Goal: Task Accomplishment & Management: Manage account settings

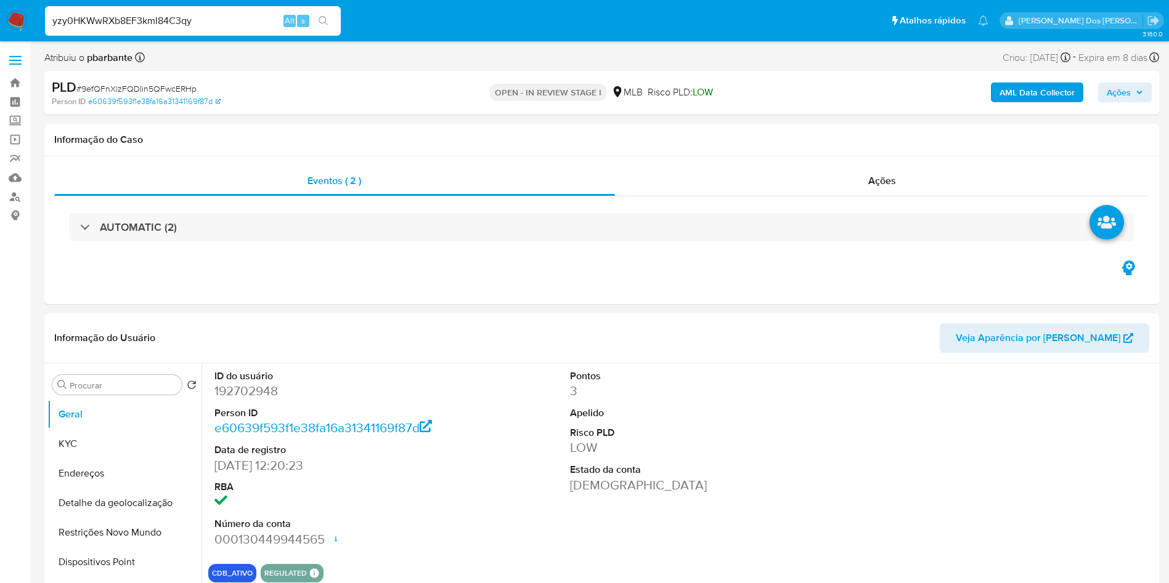
select select "10"
type input "yzy0HKWwRXb8EF3kmI84C3qy"
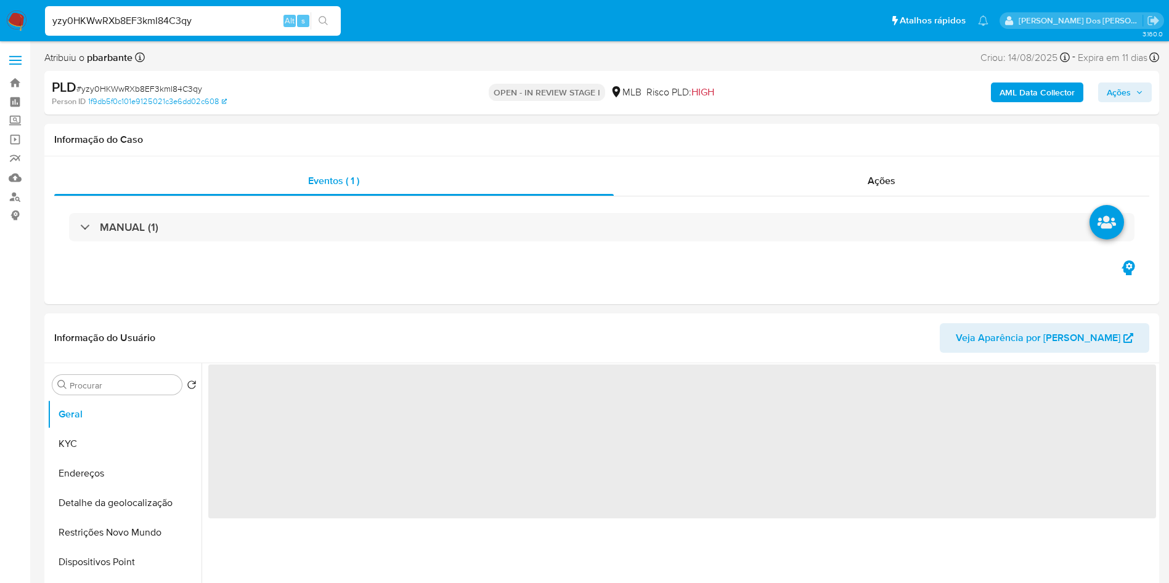
select select "10"
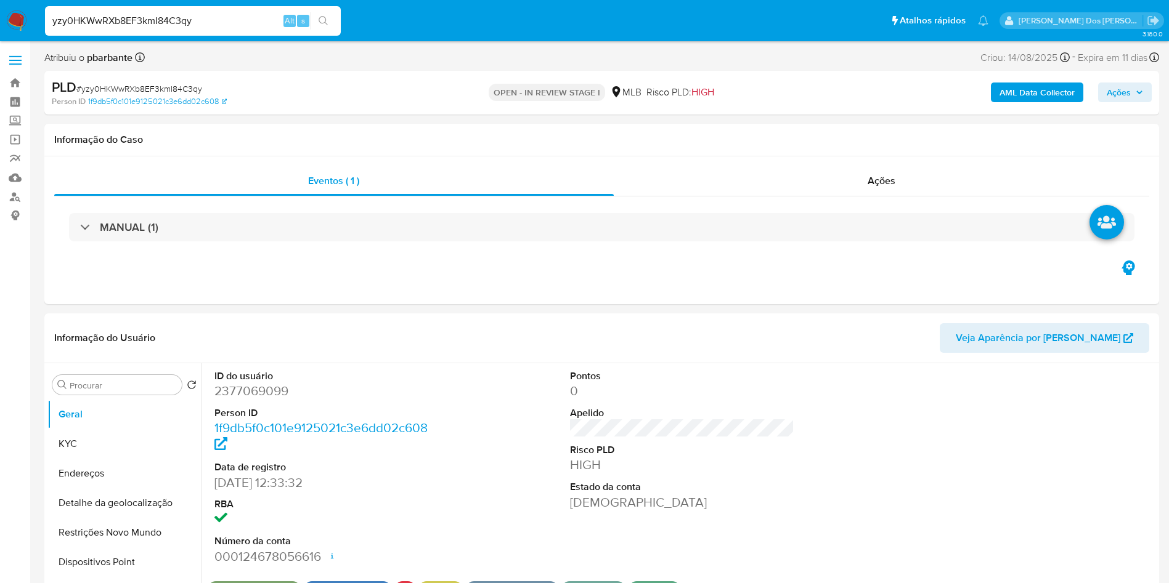
click at [1130, 94] on span "Ações" at bounding box center [1124, 92] width 36 height 17
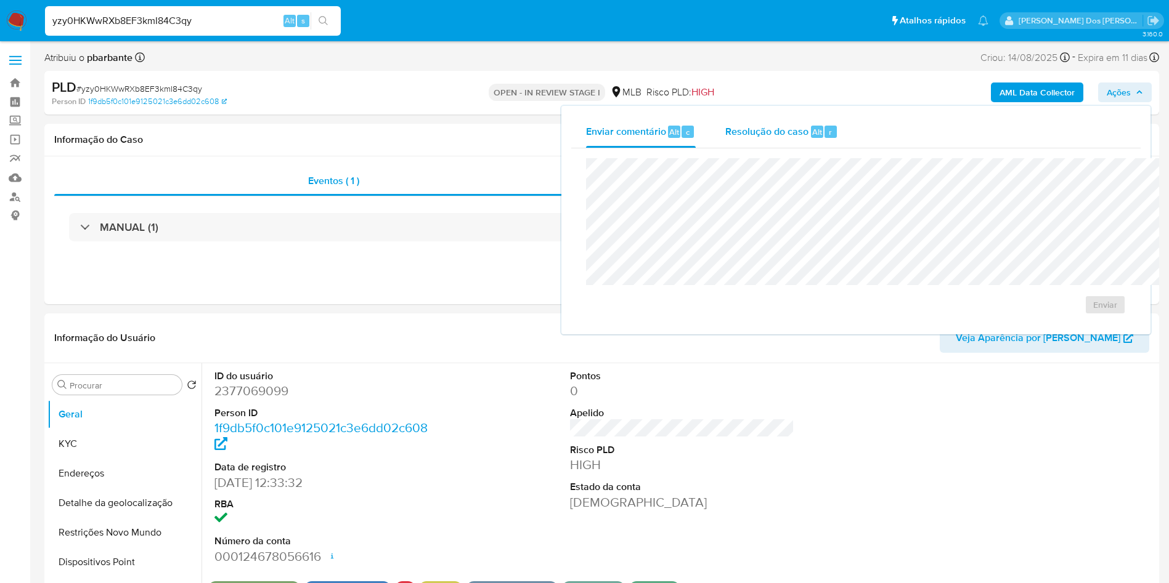
click at [725, 134] on span "Resolução do caso" at bounding box center [766, 131] width 83 height 14
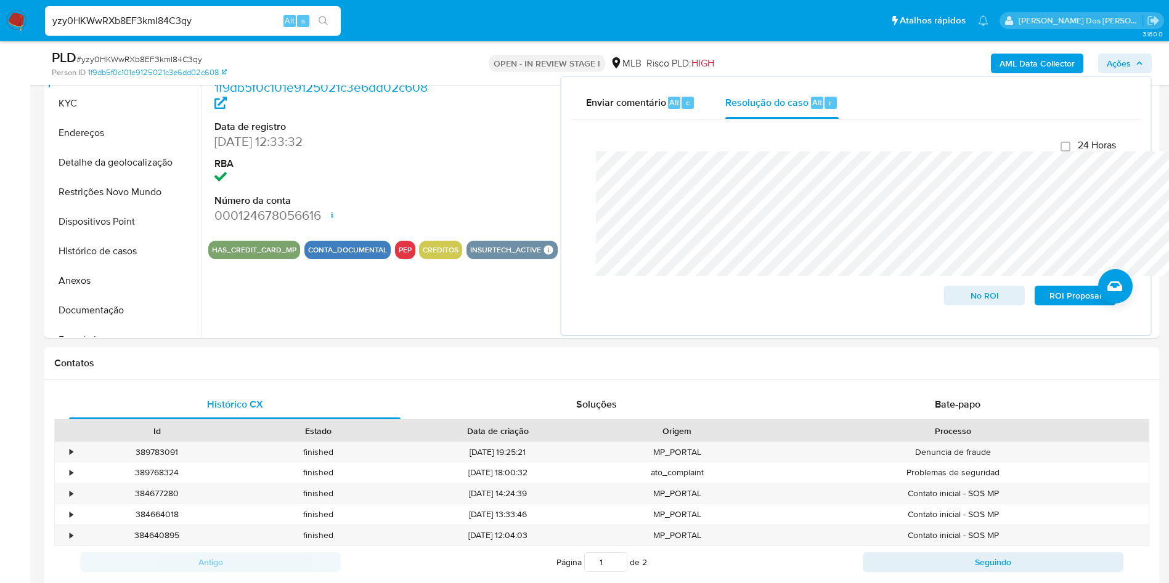
scroll to position [323, 0]
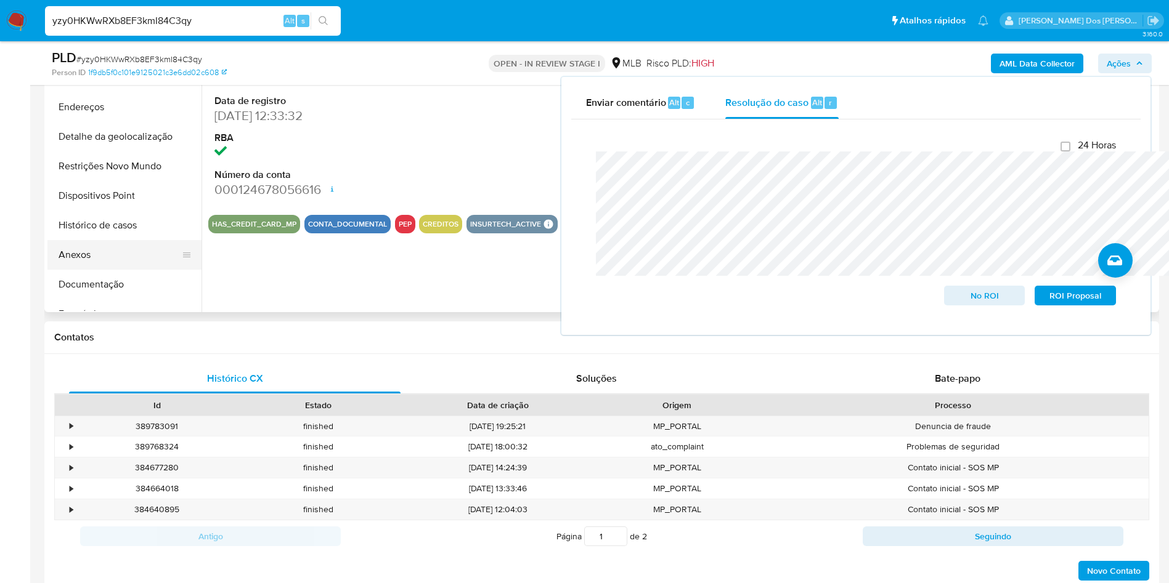
click at [94, 270] on button "Anexos" at bounding box center [119, 255] width 144 height 30
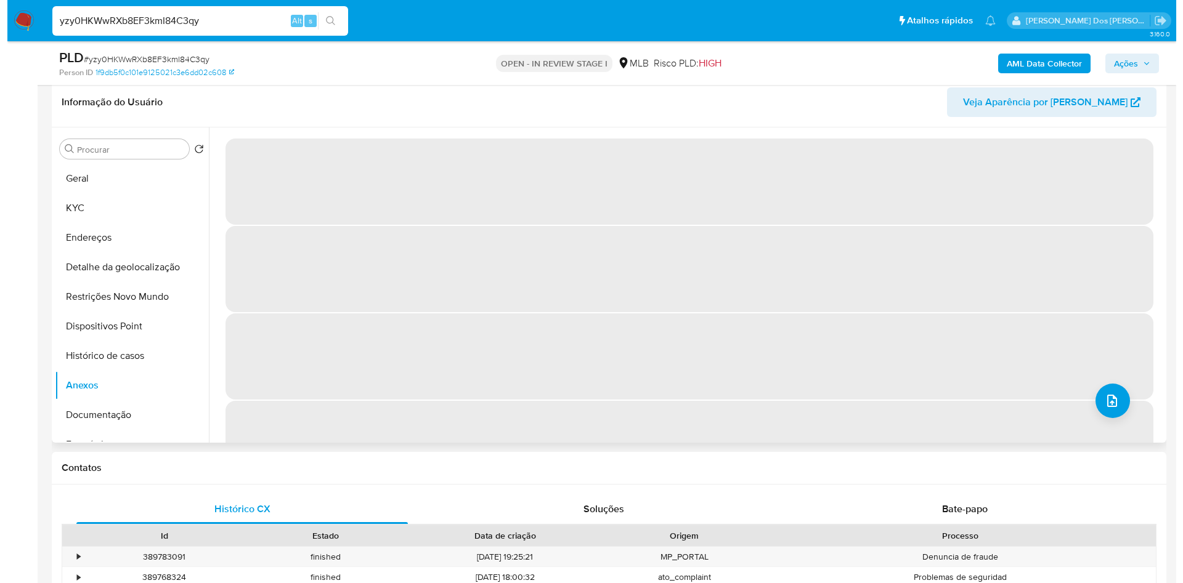
scroll to position [192, 0]
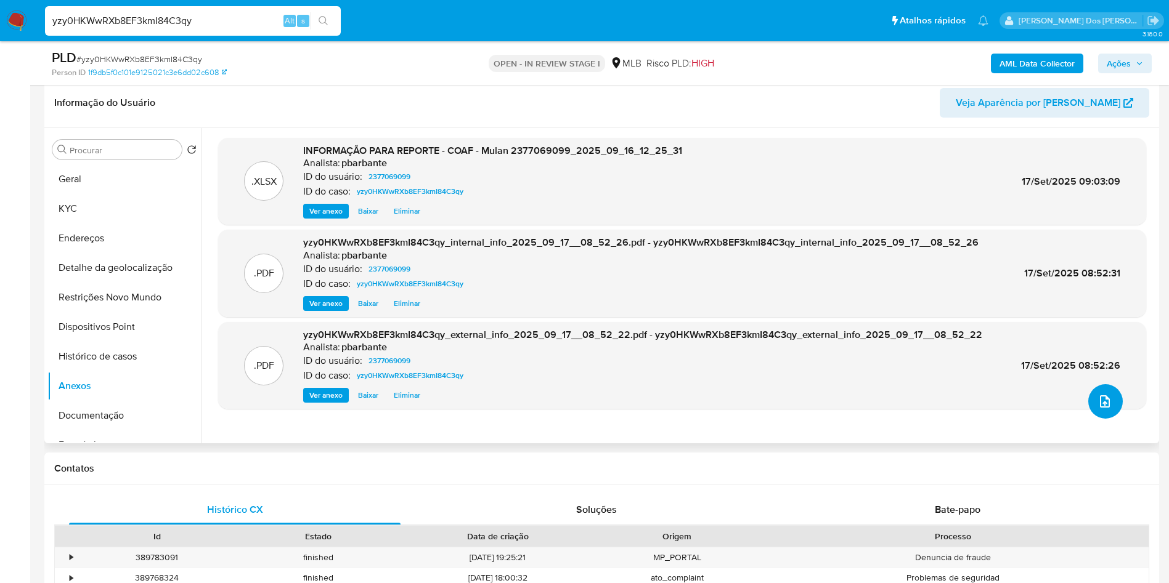
click at [1097, 409] on icon "upload-file" at bounding box center [1104, 401] width 15 height 15
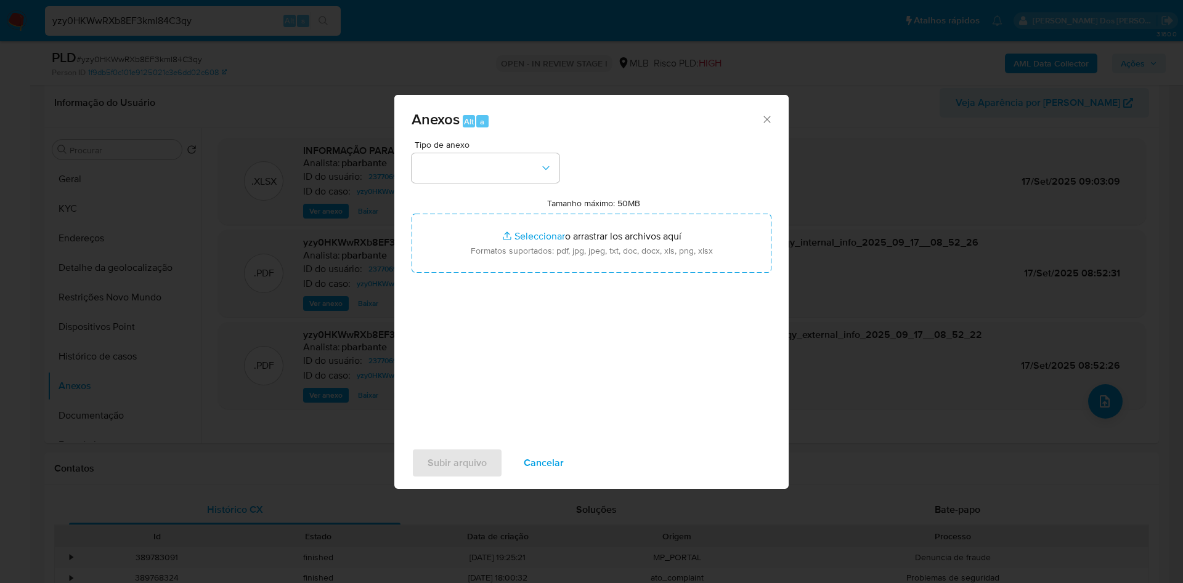
click at [517, 140] on div "Tipo de anexo" at bounding box center [485, 161] width 148 height 43
click at [513, 153] on button "button" at bounding box center [485, 168] width 148 height 30
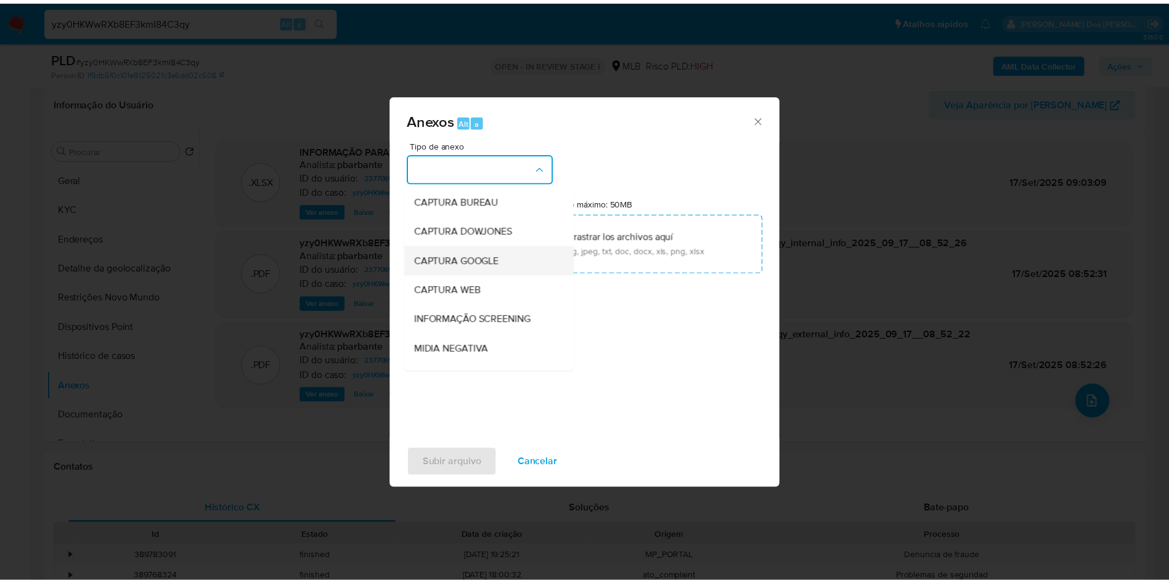
scroll to position [165, 0]
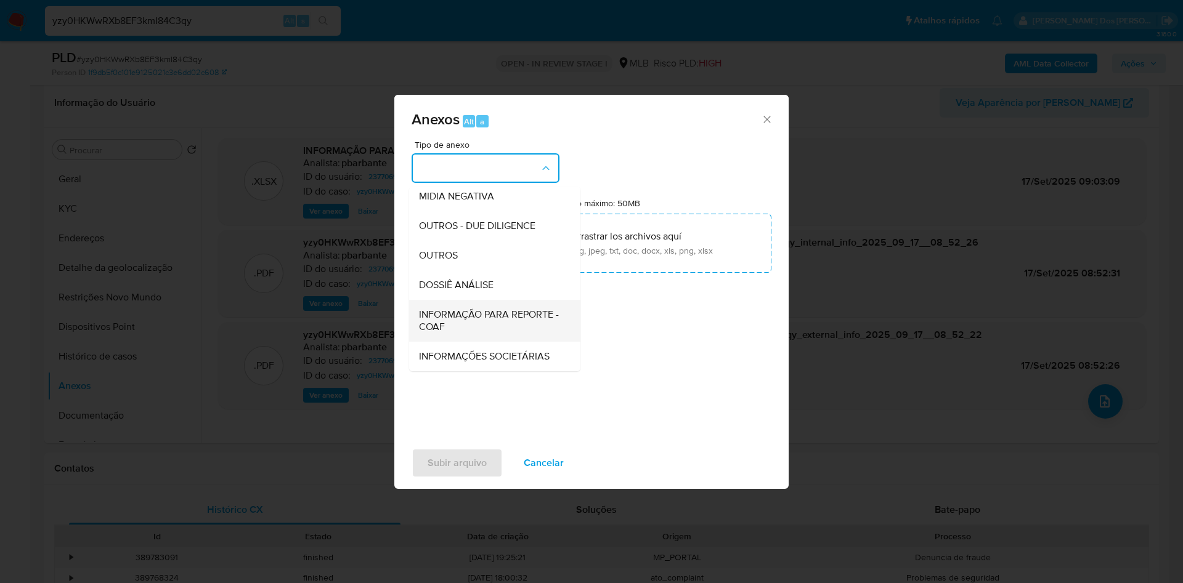
click at [451, 309] on span "INFORMAÇÃO PARA REPORTE - COAF" at bounding box center [491, 321] width 144 height 25
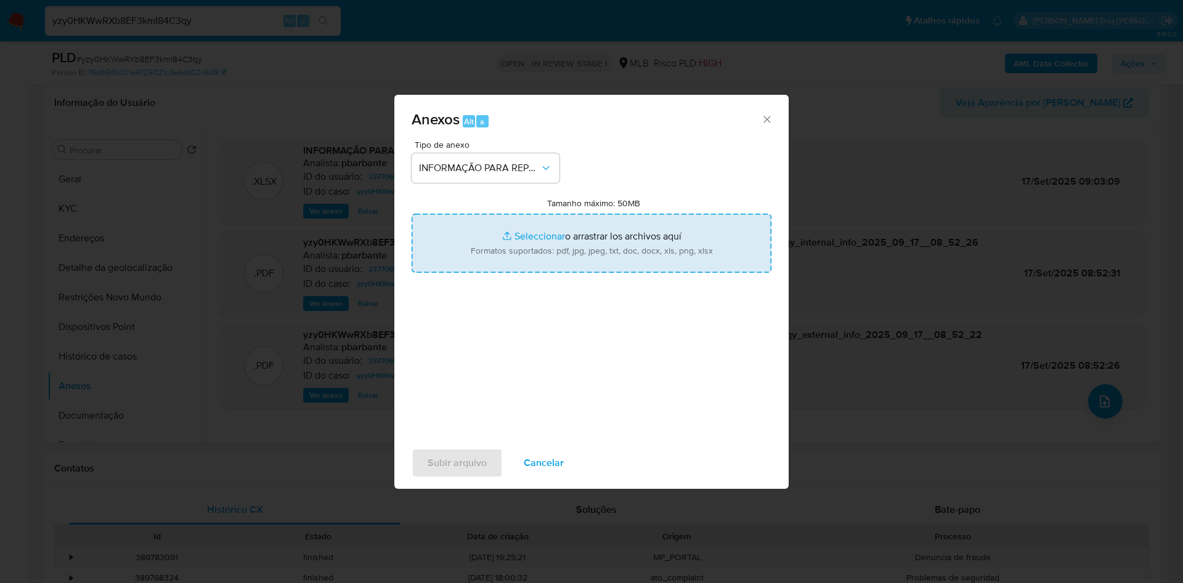
type input "C:\fakepath\SAR - XXX - CPF 71128726262 - SHERLYN KRISNAYA MEDINA SALAZAR.pdf"
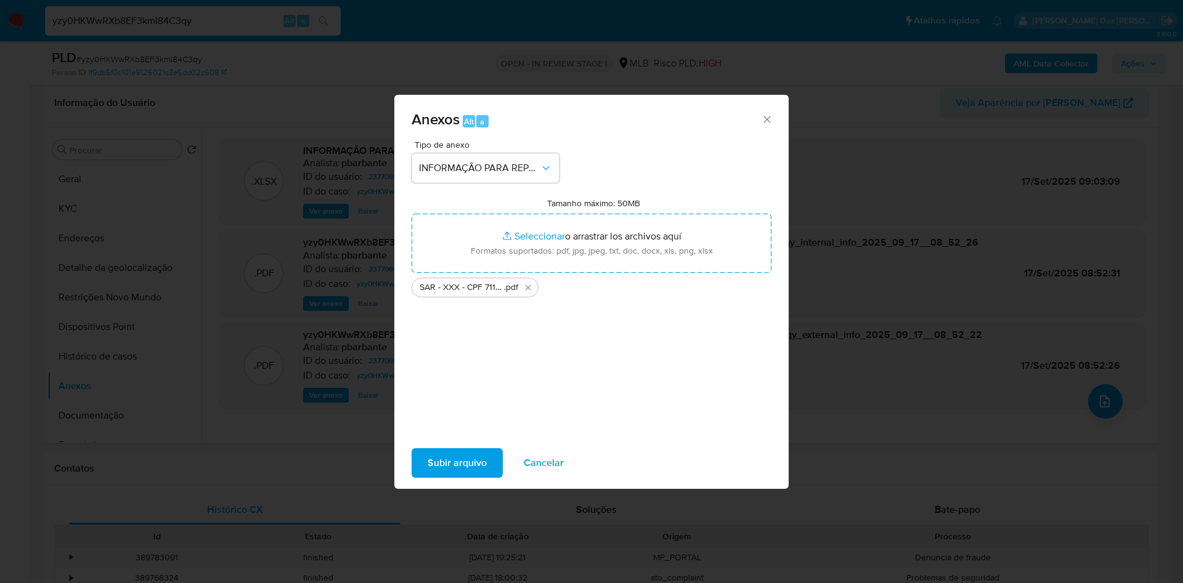
click at [428, 471] on span "Subir arquivo" at bounding box center [457, 463] width 59 height 27
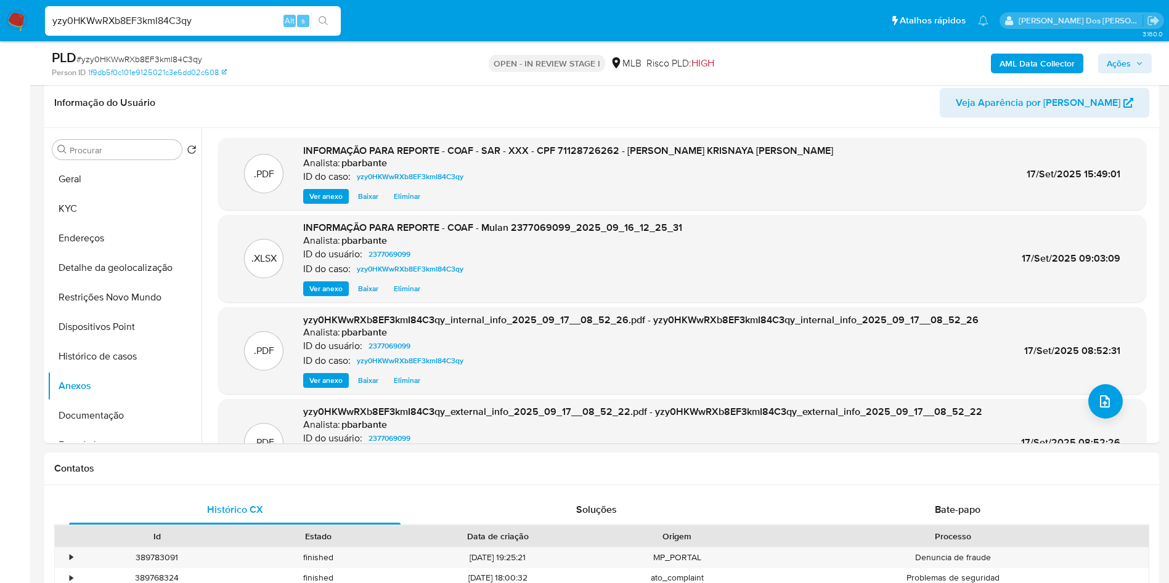
click at [1151, 68] on button "Ações" at bounding box center [1125, 64] width 54 height 20
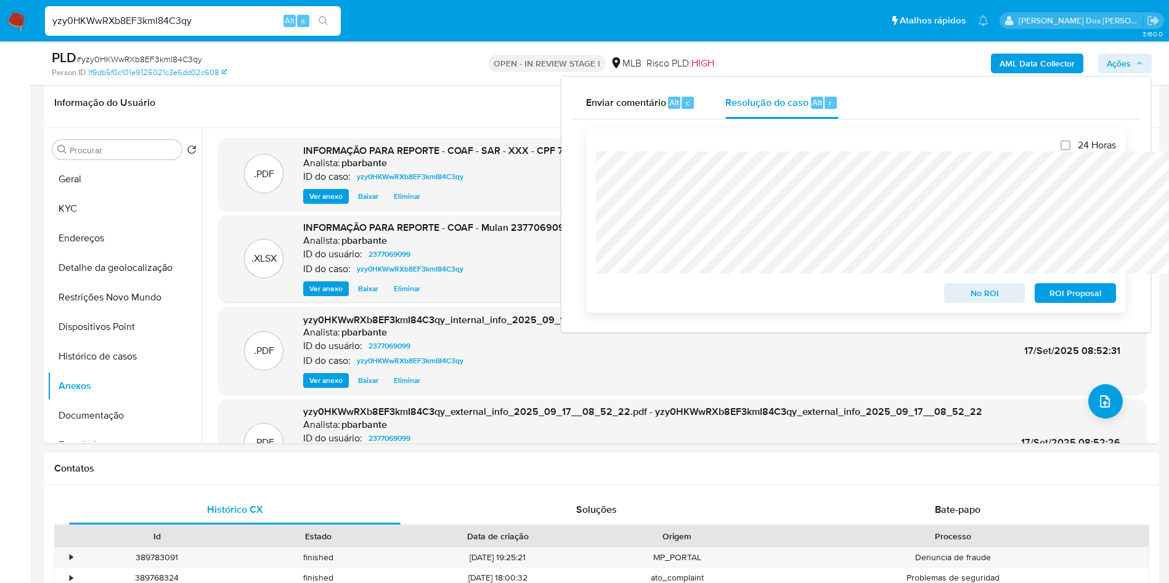
click at [1064, 300] on span "ROI Proposal" at bounding box center [1075, 293] width 64 height 17
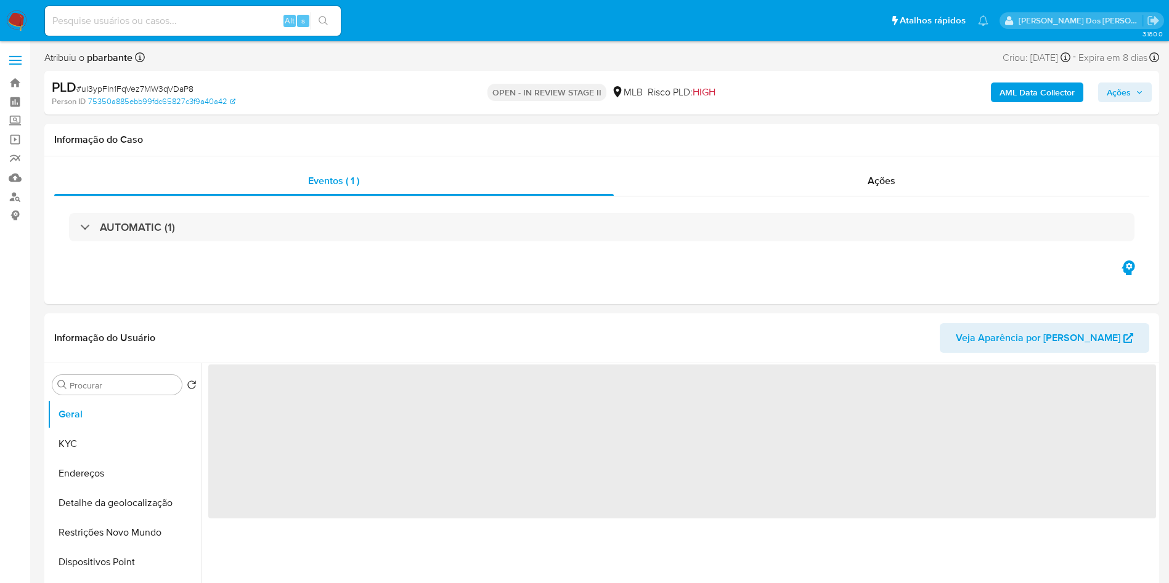
select select "10"
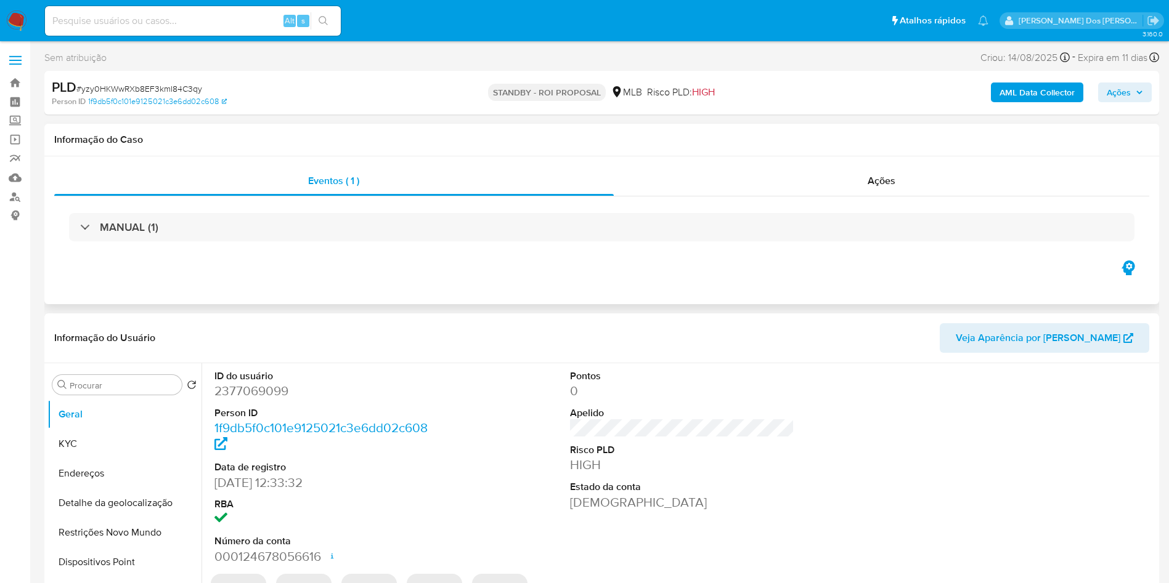
select select "10"
click at [241, 16] on input at bounding box center [193, 21] width 296 height 16
paste input "9efQFnXlzFQDIin5QFwcERHp"
type input "9efQFnXlzFQDIin5QFwcERHp"
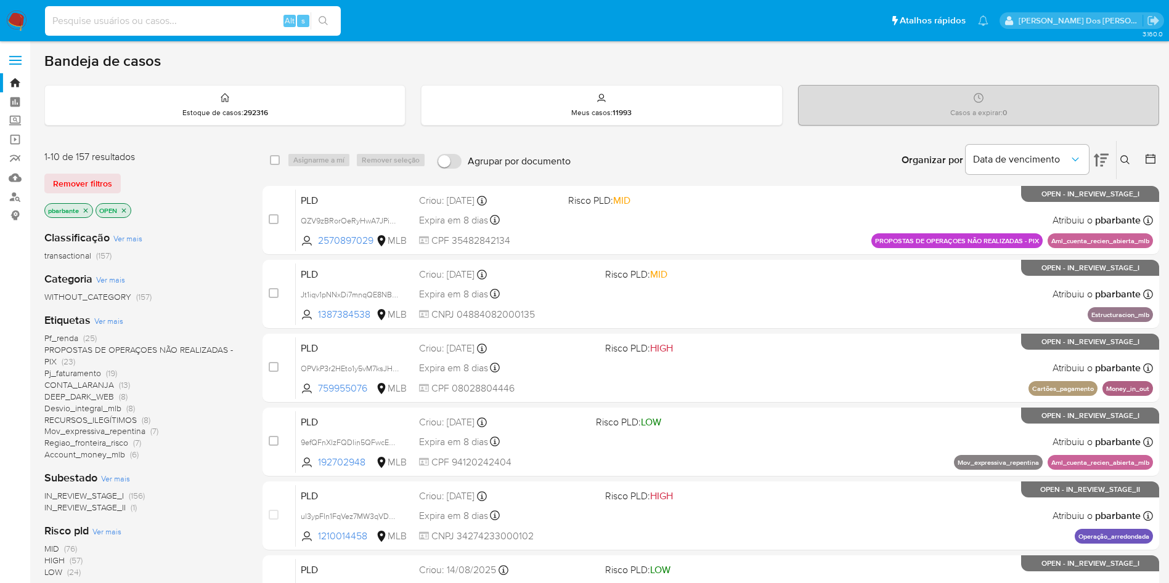
click at [226, 27] on input at bounding box center [193, 21] width 296 height 16
paste input "9efQFnXlzFQDIin5QFwcERHp"
type input "9efQFnXlzFQDIin5QFwcERHp"
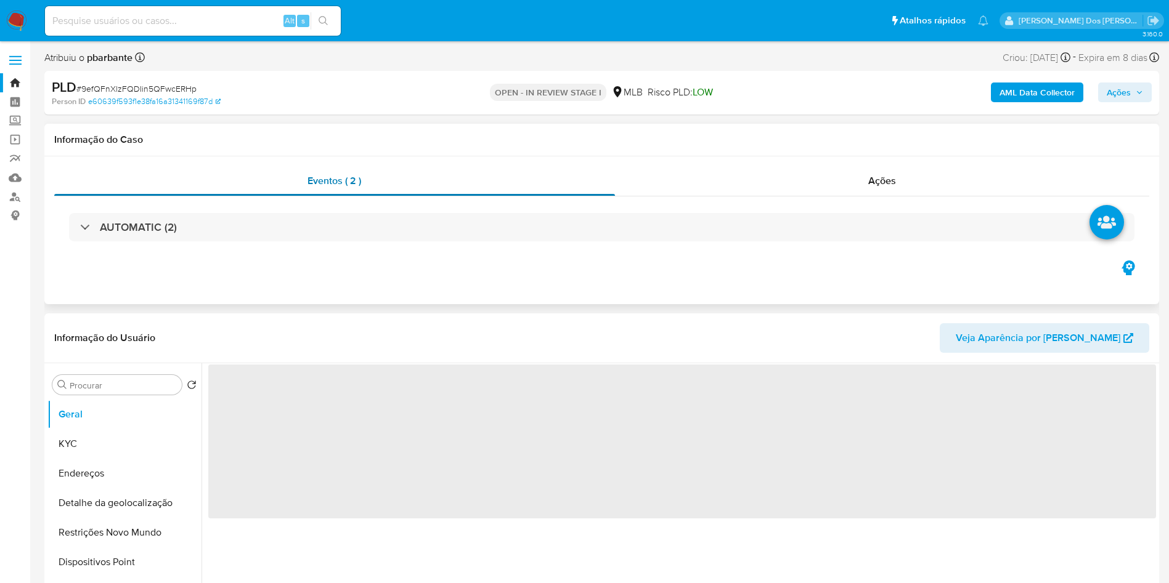
select select "10"
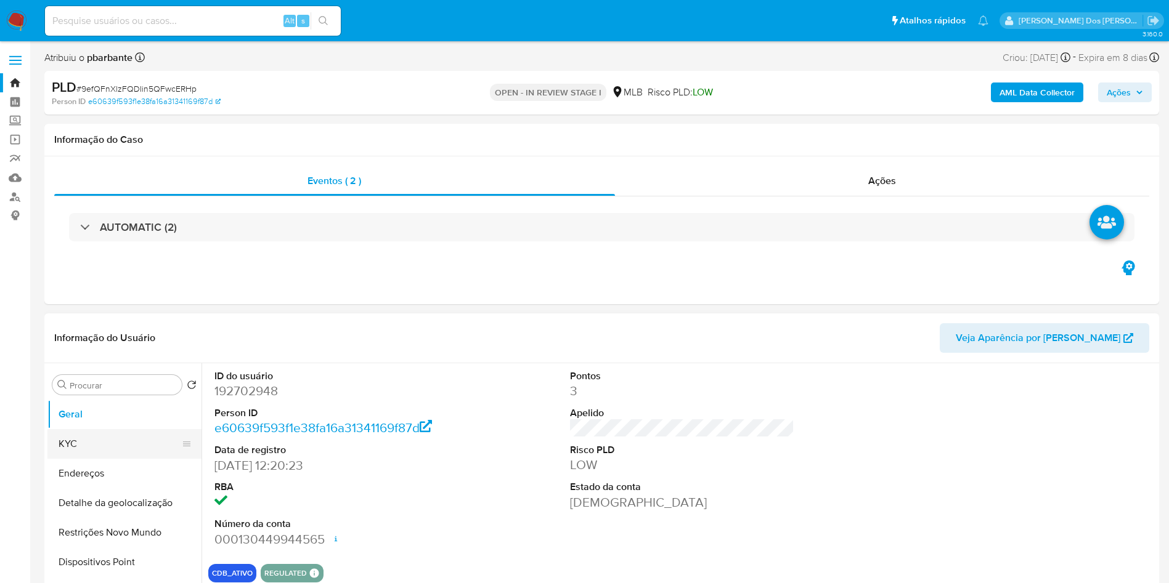
click at [115, 453] on button "KYC" at bounding box center [119, 444] width 144 height 30
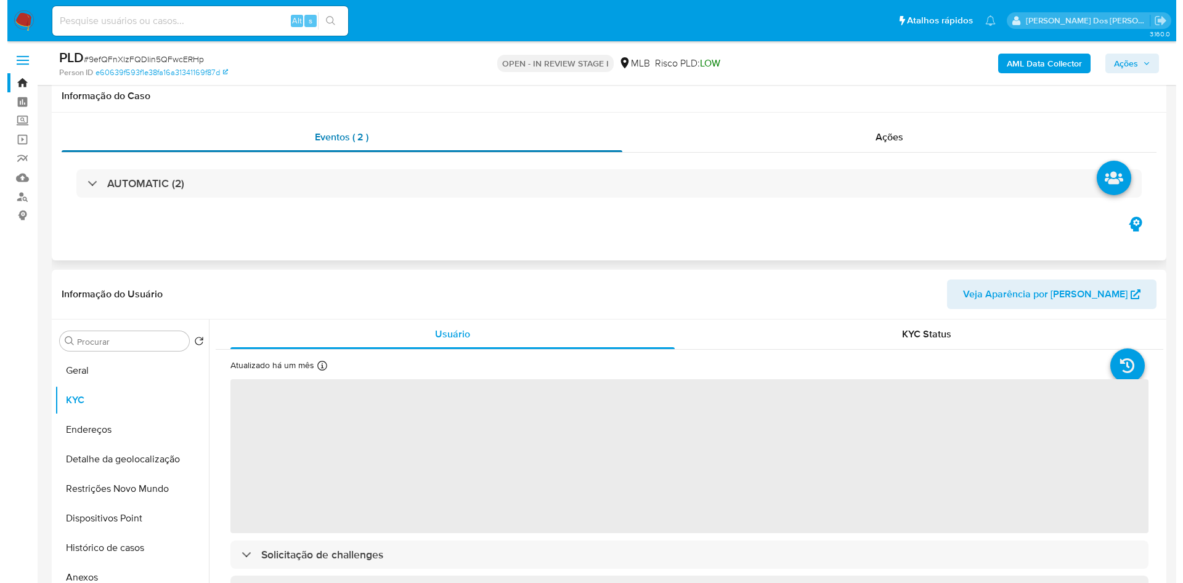
scroll to position [98, 0]
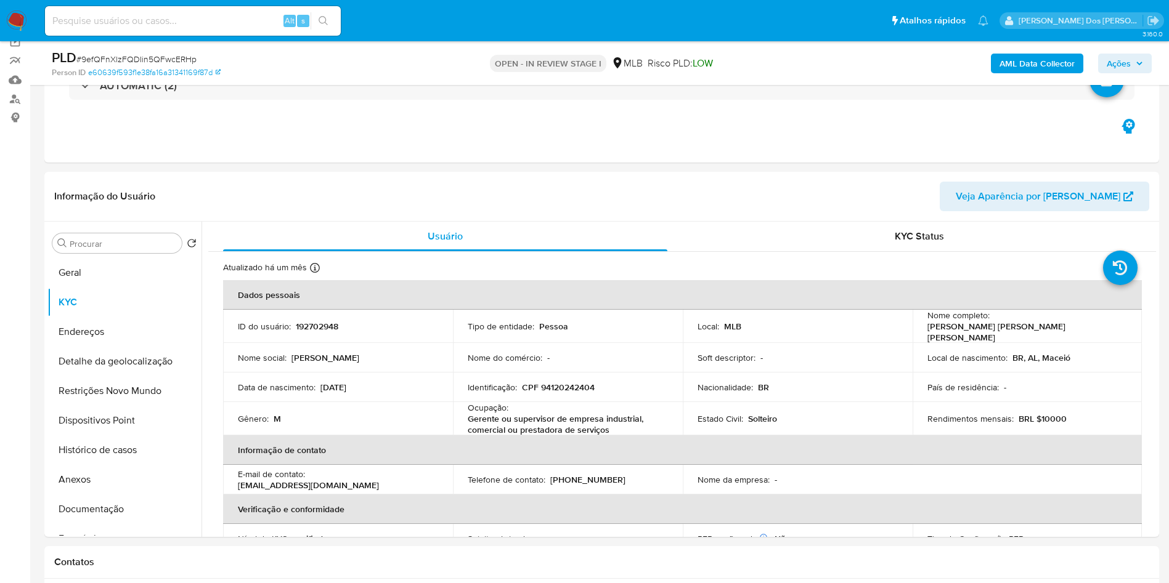
click at [1137, 51] on div "AML Data Collector Ações" at bounding box center [969, 63] width 363 height 29
click at [1134, 62] on span "Ações" at bounding box center [1124, 63] width 36 height 17
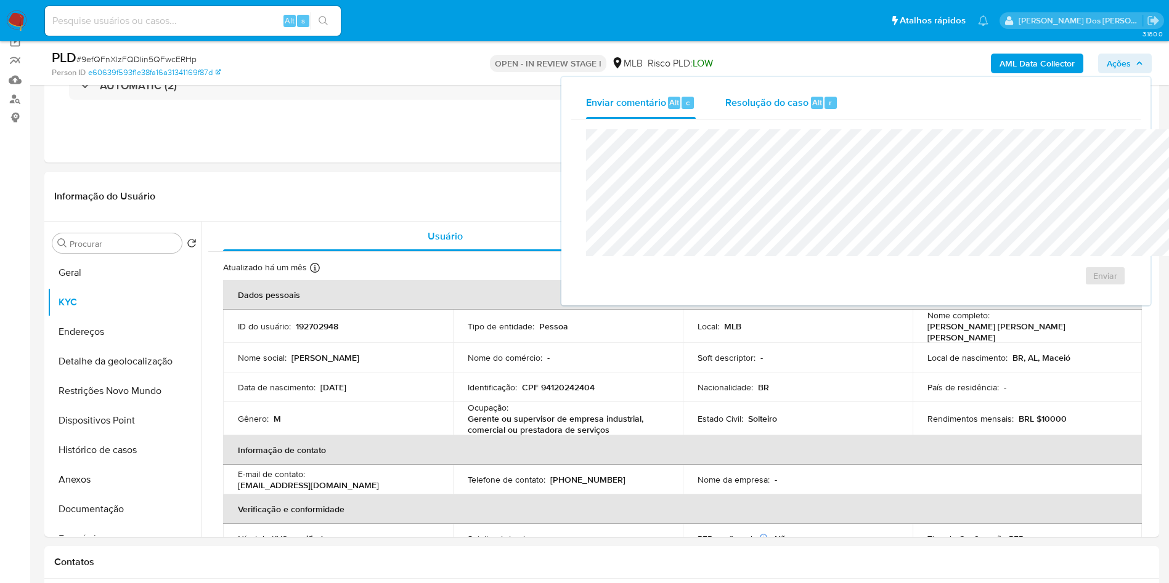
click at [725, 109] on div "Resolução do caso Alt r" at bounding box center [781, 103] width 113 height 32
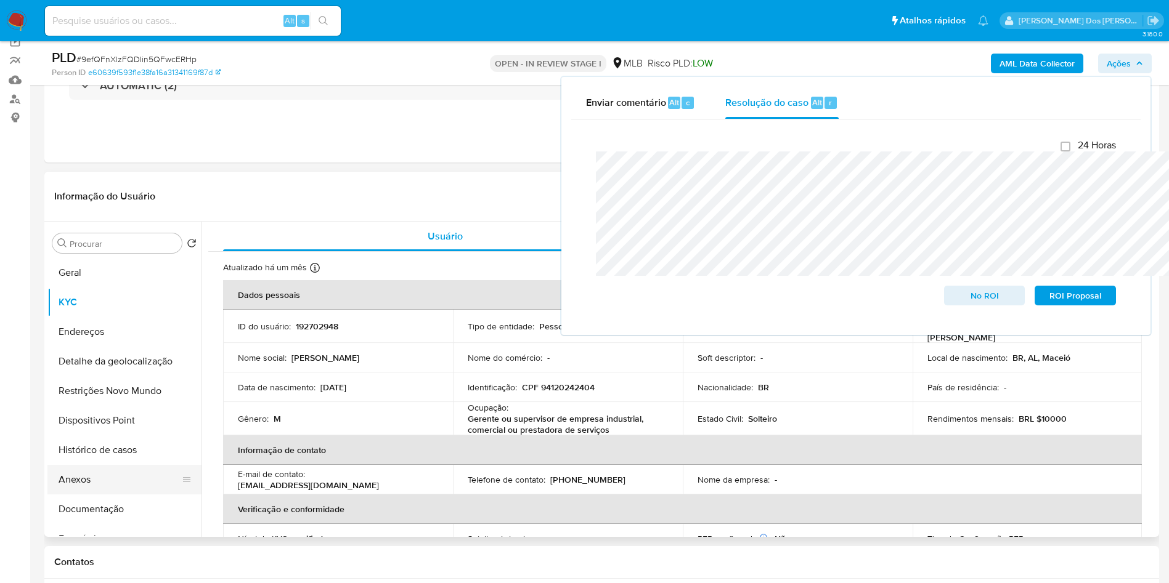
click at [108, 494] on button "Anexos" at bounding box center [119, 480] width 144 height 30
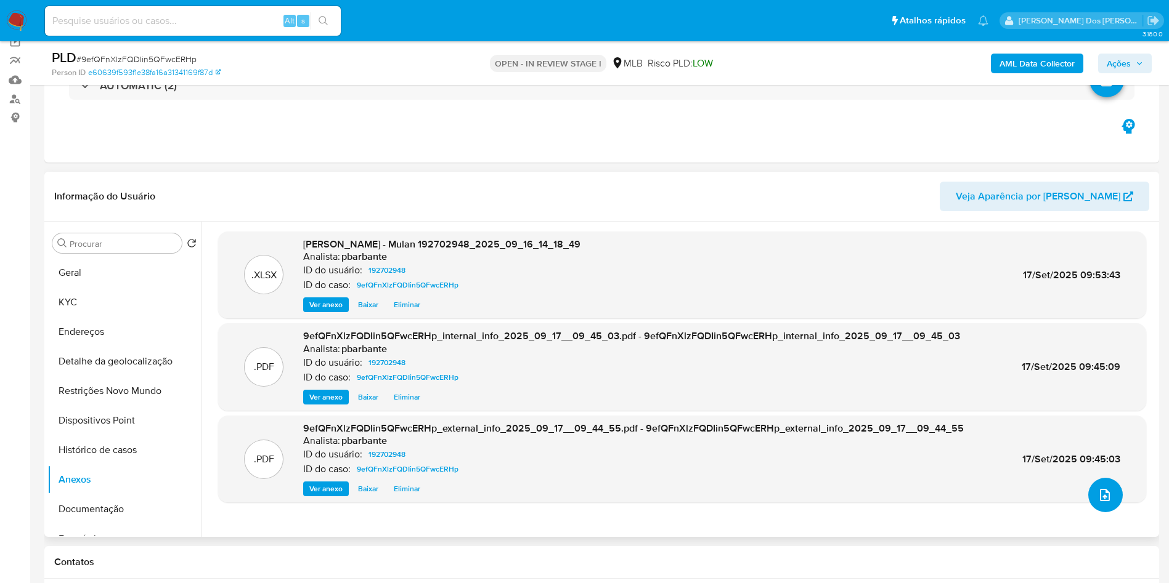
click at [1111, 513] on button "upload-file" at bounding box center [1105, 495] width 34 height 34
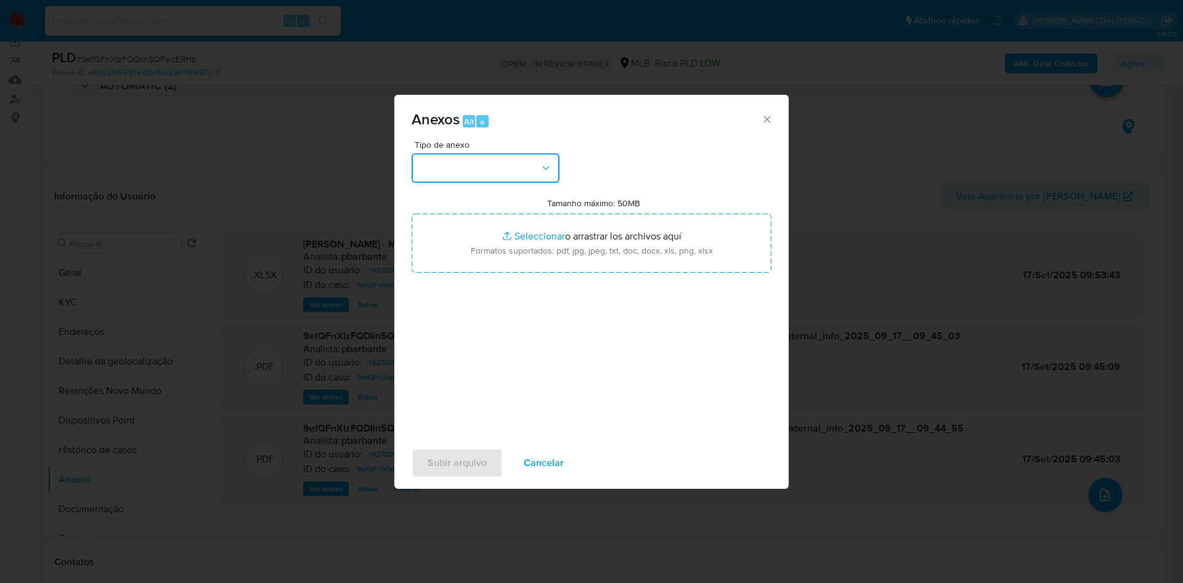
click at [519, 153] on button "button" at bounding box center [485, 168] width 148 height 30
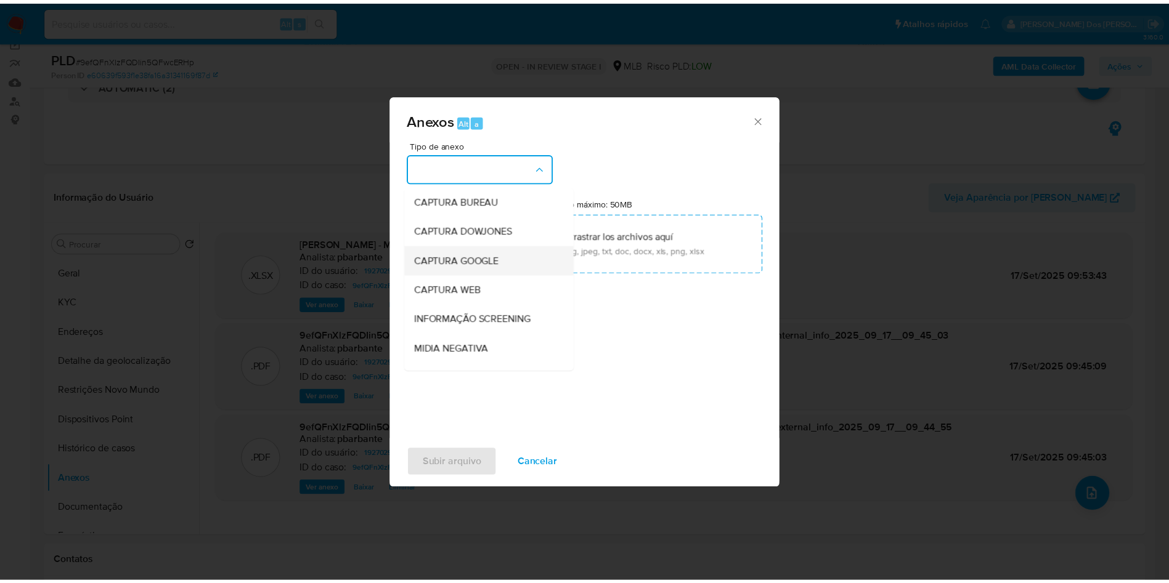
scroll to position [165, 0]
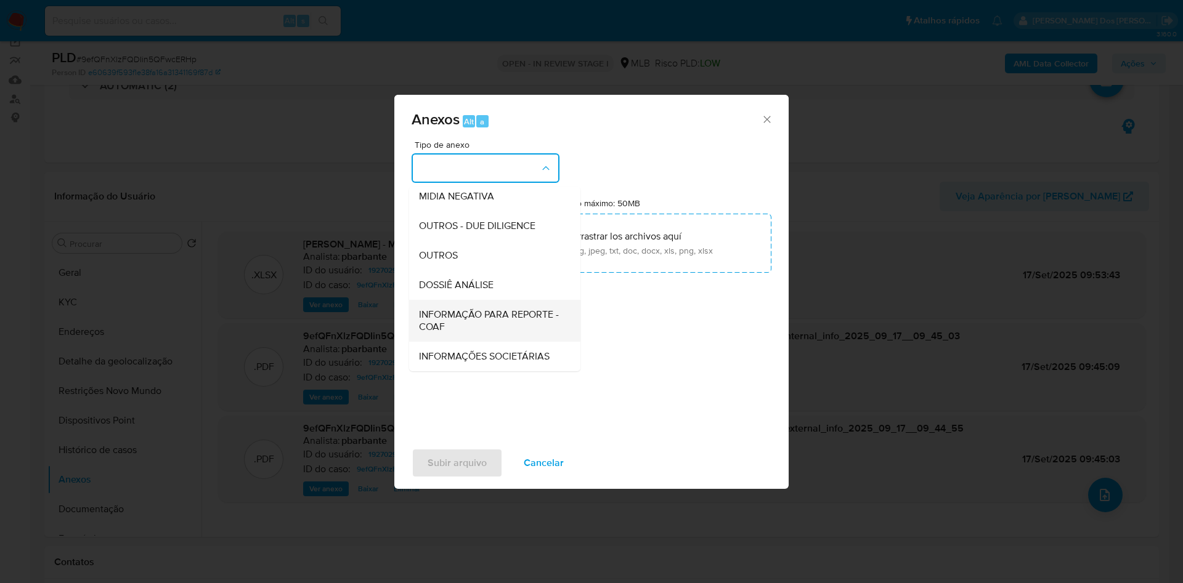
click at [469, 309] on span "INFORMAÇÃO PARA REPORTE - COAF" at bounding box center [491, 321] width 144 height 25
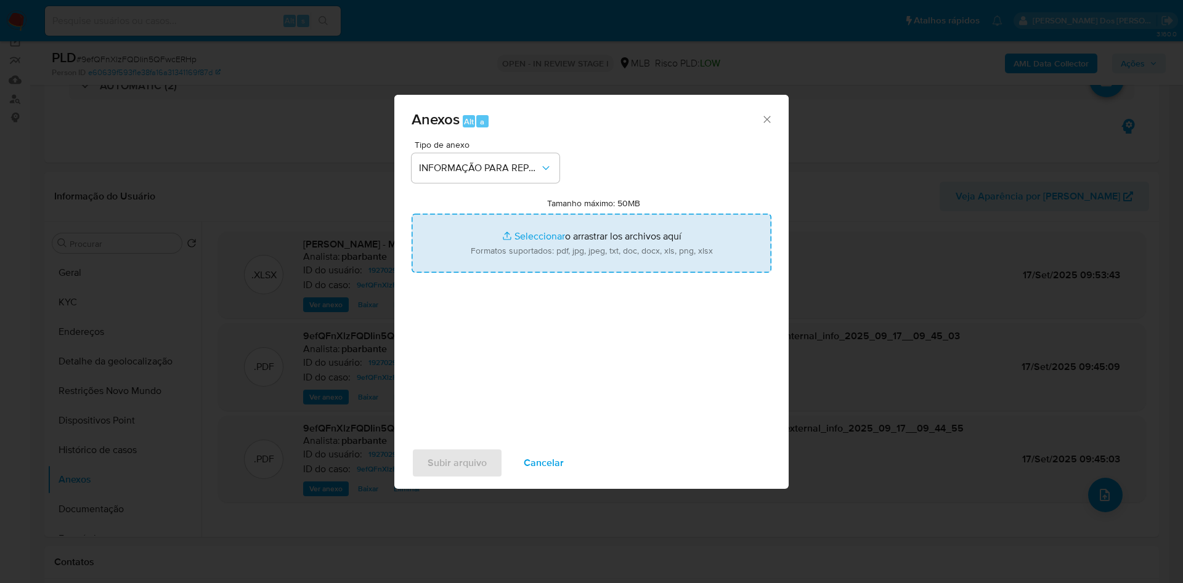
type input "C:\fakepath\SAR - XXX - CPF 94120242404 - SANDRO AUGUSTO BARBOSA DE LIMA (1).pdf"
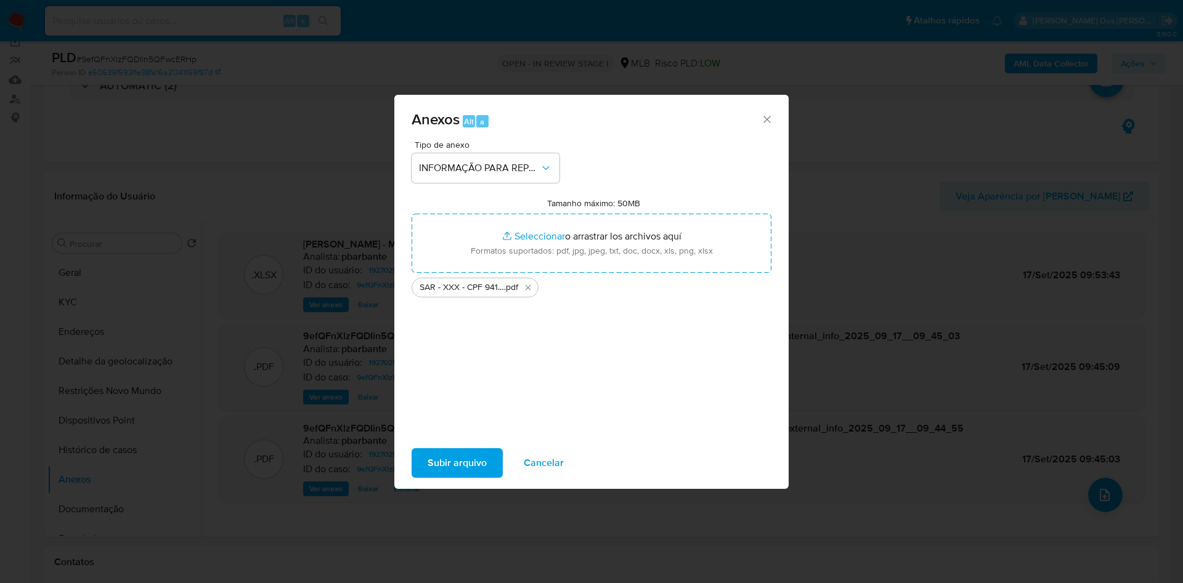
click at [428, 477] on span "Subir arquivo" at bounding box center [457, 463] width 59 height 27
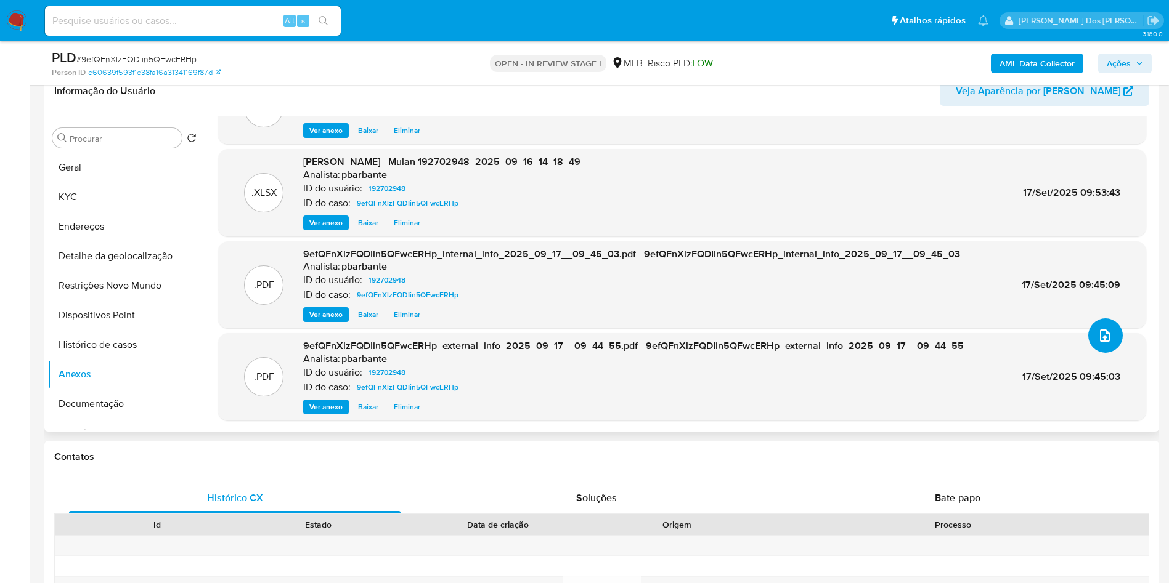
scroll to position [0, 0]
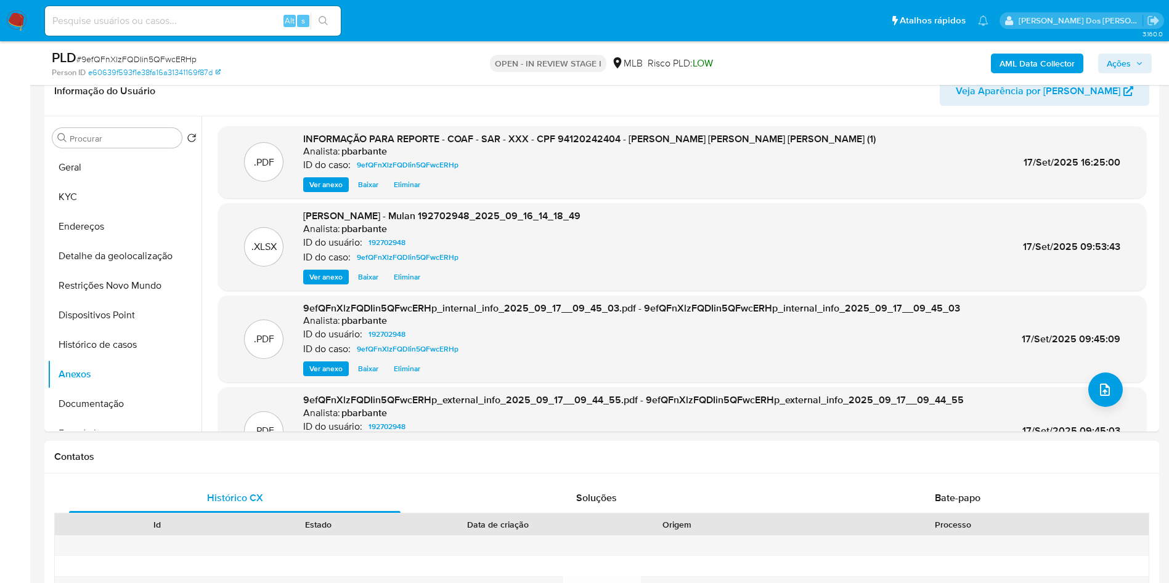
click at [1105, 68] on button "Ações" at bounding box center [1125, 64] width 54 height 20
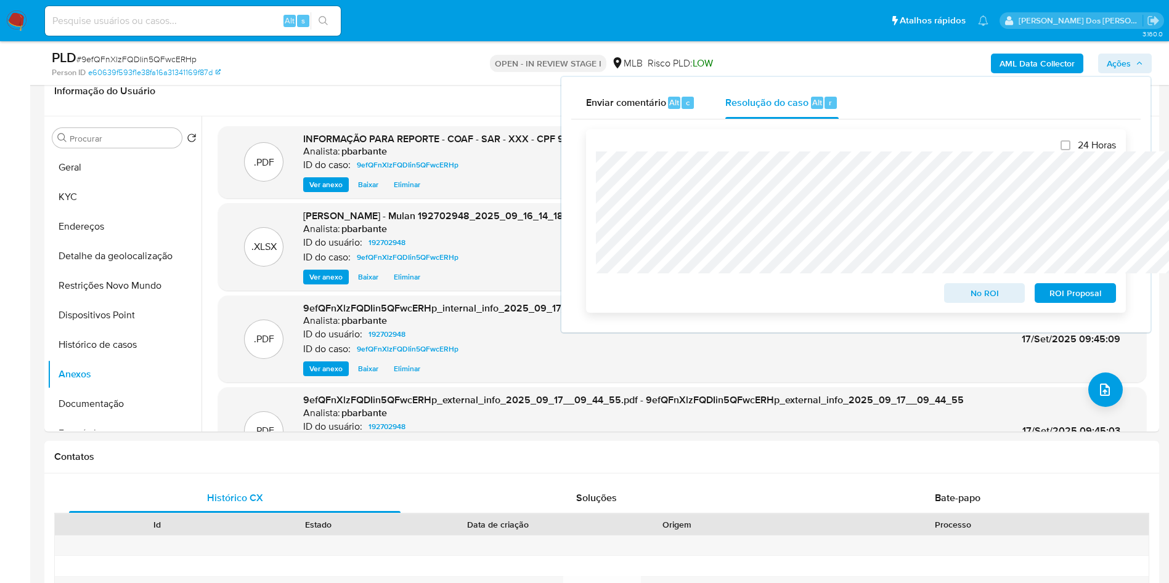
click at [1071, 288] on span "ROI Proposal" at bounding box center [1075, 293] width 64 height 17
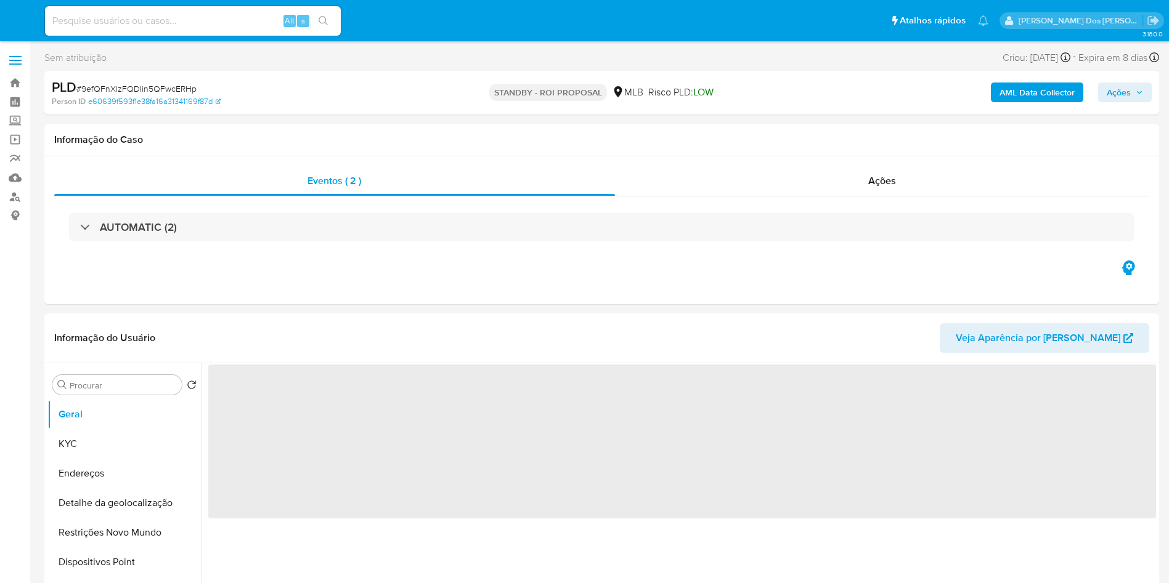
select select "10"
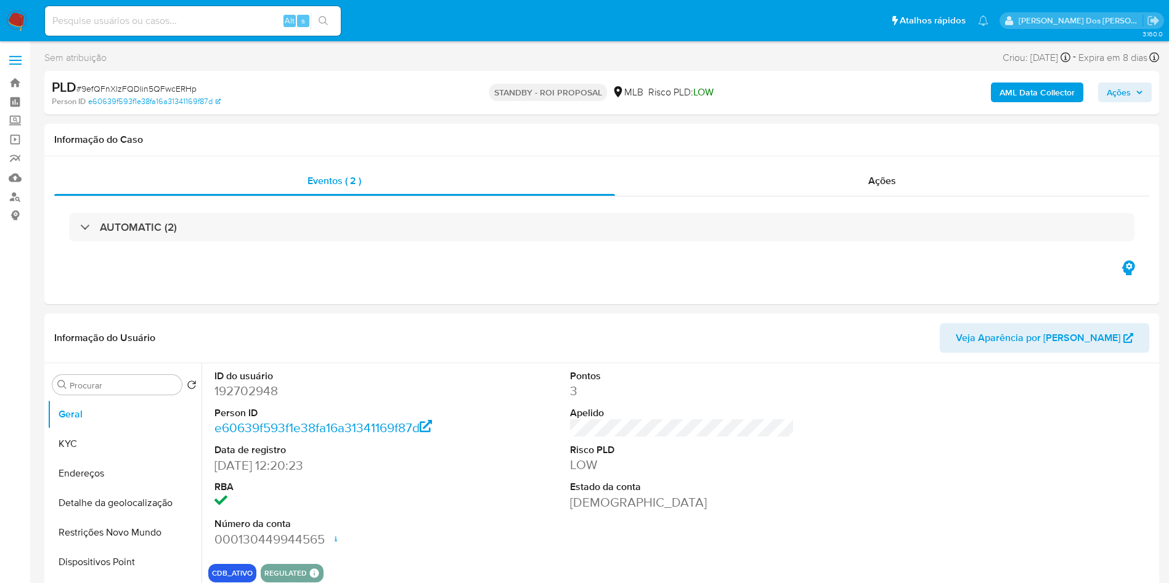
click at [232, 9] on div "Alt s" at bounding box center [193, 21] width 296 height 30
paste input "8OWFy9qK0aqqxvByRMLvBwsG"
click at [225, 14] on input "8OWFy9qK0aqqxvByRMLvBwsG" at bounding box center [193, 21] width 296 height 16
type input "8OWFy9qK0aqqxvByRMLvBwsG"
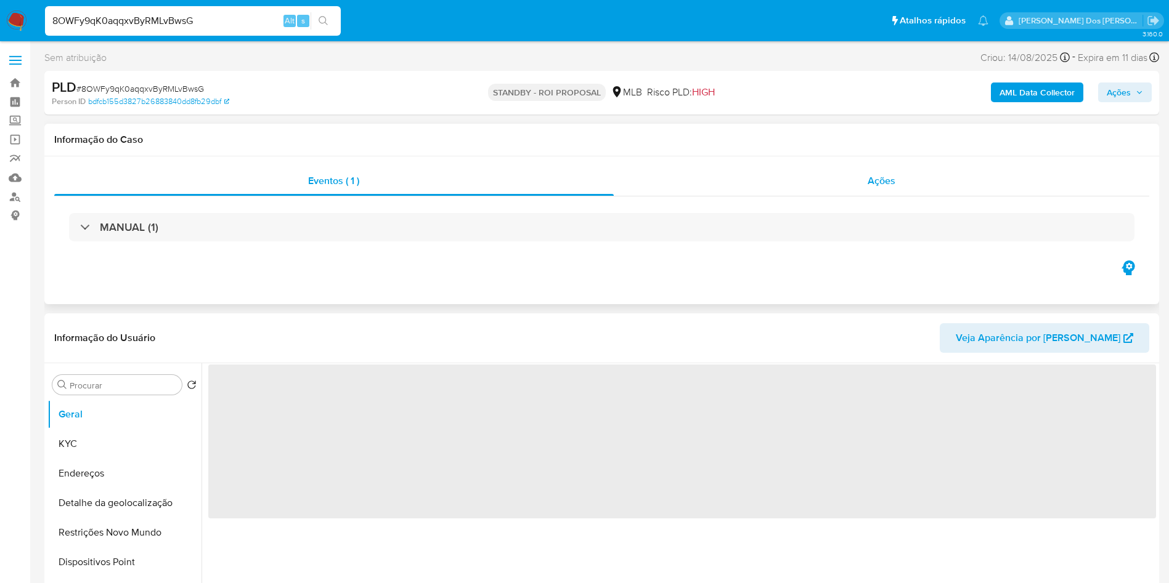
select select "10"
click at [871, 180] on span "Ações" at bounding box center [881, 181] width 28 height 14
